Goal: Navigation & Orientation: Find specific page/section

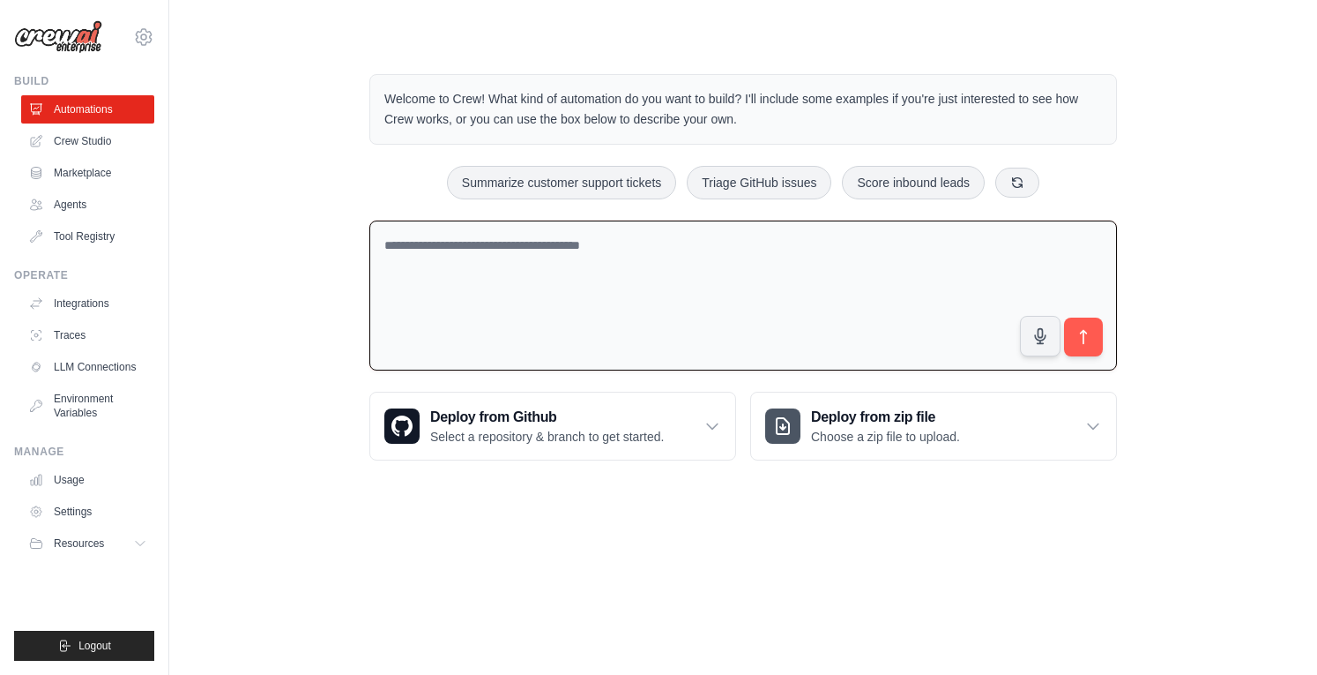
click at [782, 267] on textarea at bounding box center [743, 295] width 748 height 151
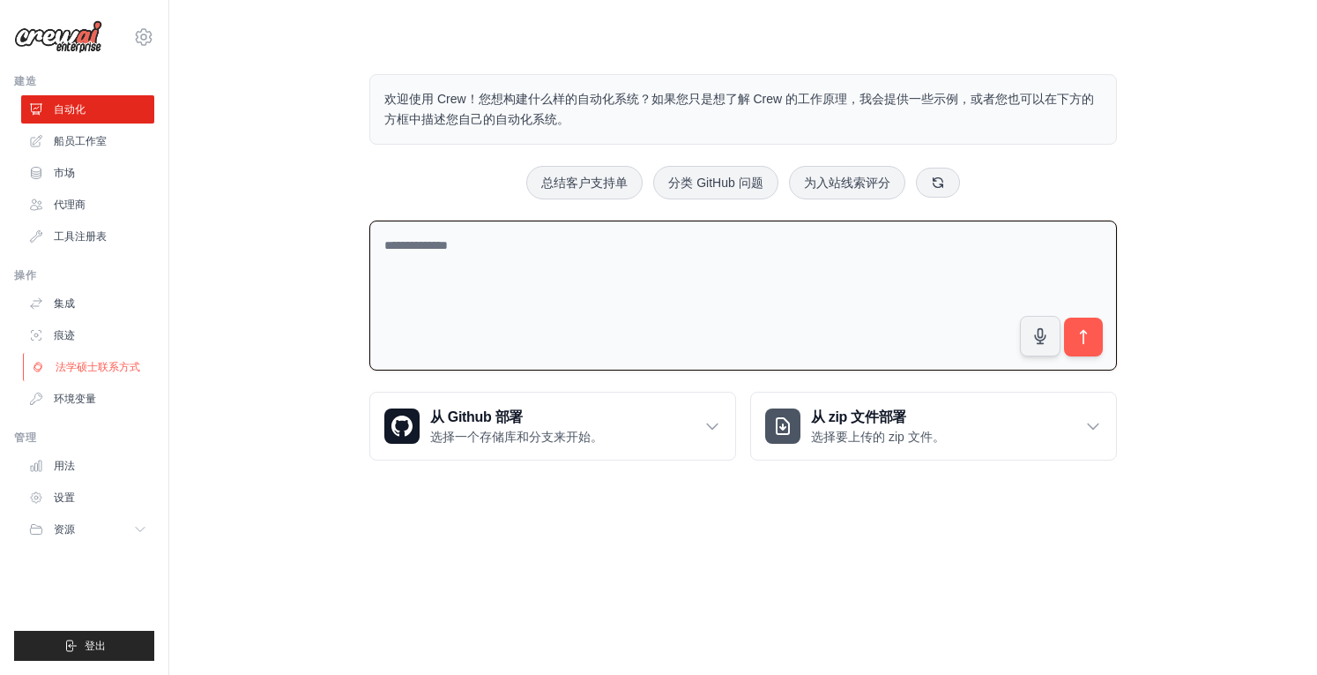
click at [93, 369] on font "法学硕士联系方式" at bounding box center [98, 367] width 85 height 12
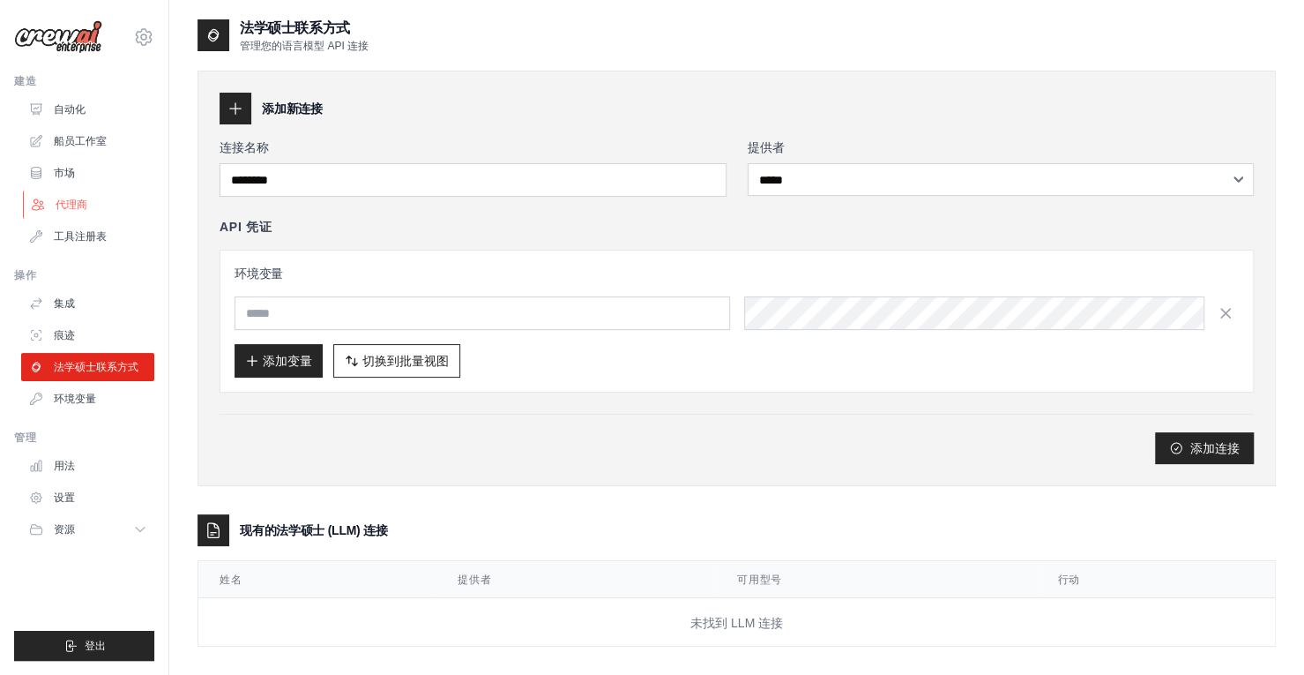
click at [83, 205] on font "代理商" at bounding box center [72, 204] width 32 height 12
